Goal: Leave review/rating: Leave review/rating

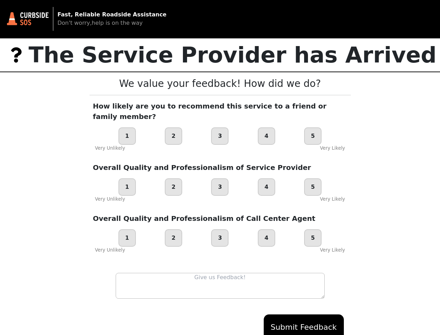
click at [220, 167] on div "Overall Quality and Professionalism of Service Provider 1 2 3 4 5 Very Unlikely…" at bounding box center [221, 182] width 262 height 40
click at [127, 127] on div "1" at bounding box center [127, 135] width 17 height 17
click at [174, 127] on div "2" at bounding box center [173, 135] width 17 height 17
click at [220, 127] on div "3" at bounding box center [219, 135] width 17 height 17
click at [267, 127] on div "4" at bounding box center [266, 135] width 17 height 17
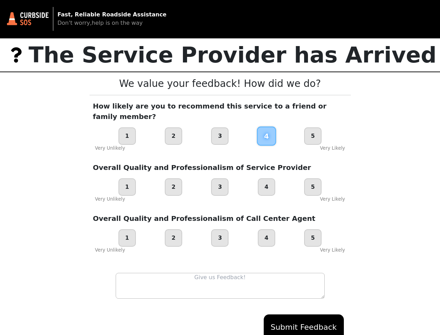
click at [313, 127] on div "5" at bounding box center [312, 135] width 17 height 17
click at [127, 178] on div "1" at bounding box center [127, 186] width 17 height 17
click at [174, 178] on div "2" at bounding box center [173, 186] width 17 height 17
click at [220, 178] on div "3" at bounding box center [219, 186] width 17 height 17
click at [267, 178] on div "4" at bounding box center [266, 186] width 17 height 17
